Goal: Task Accomplishment & Management: Manage account settings

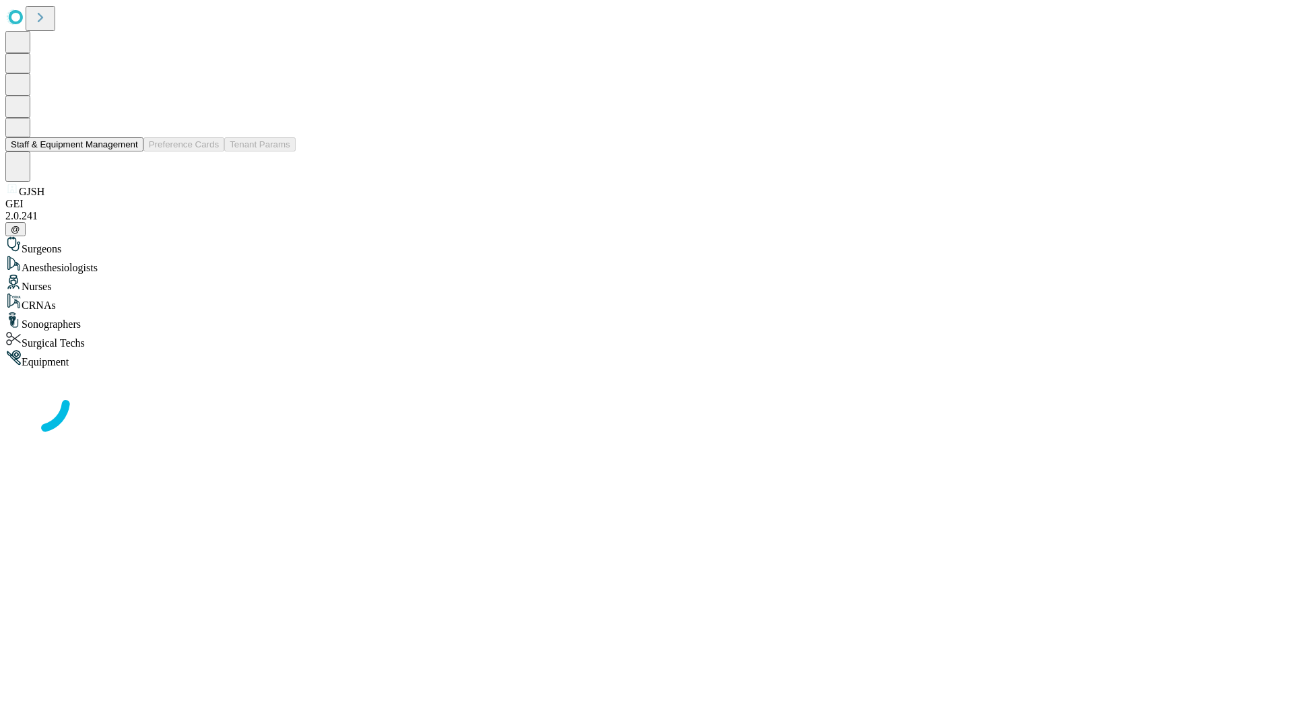
click at [129, 152] on button "Staff & Equipment Management" at bounding box center [74, 144] width 138 height 14
